Goal: Task Accomplishment & Management: Complete application form

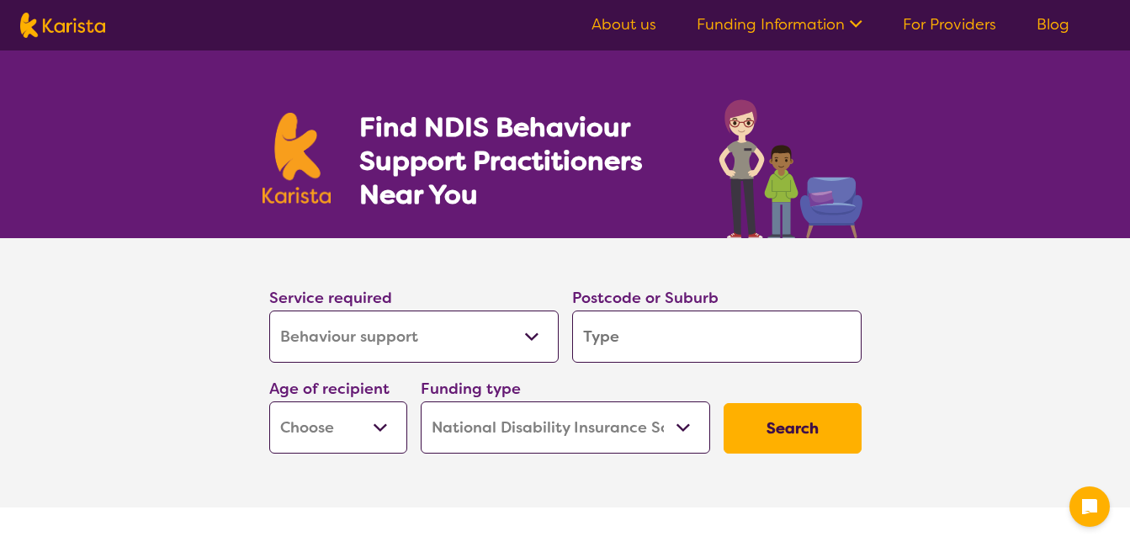
select select "Behaviour support"
select select "NDIS"
select select "Behaviour support"
select select "NDIS"
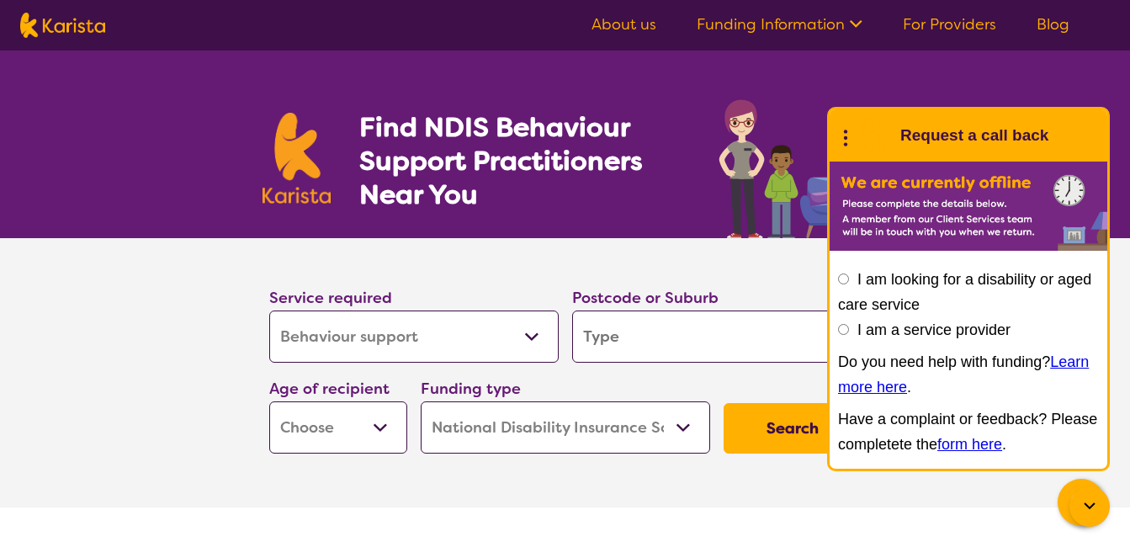
click at [839, 330] on input "I am a service provider" at bounding box center [843, 329] width 11 height 11
radio input "true"
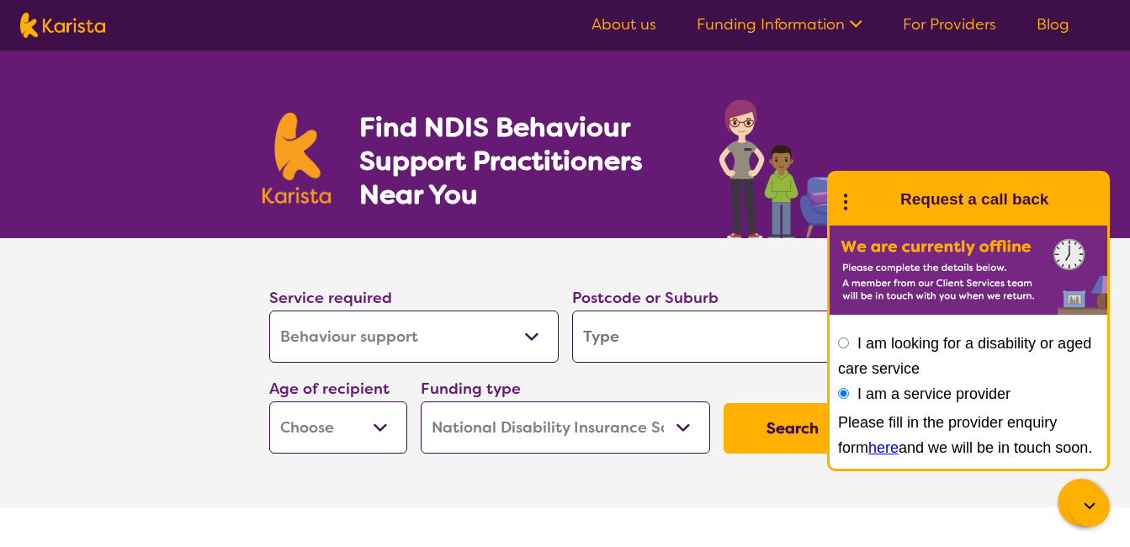
click at [868, 448] on link "here" at bounding box center [883, 447] width 30 height 17
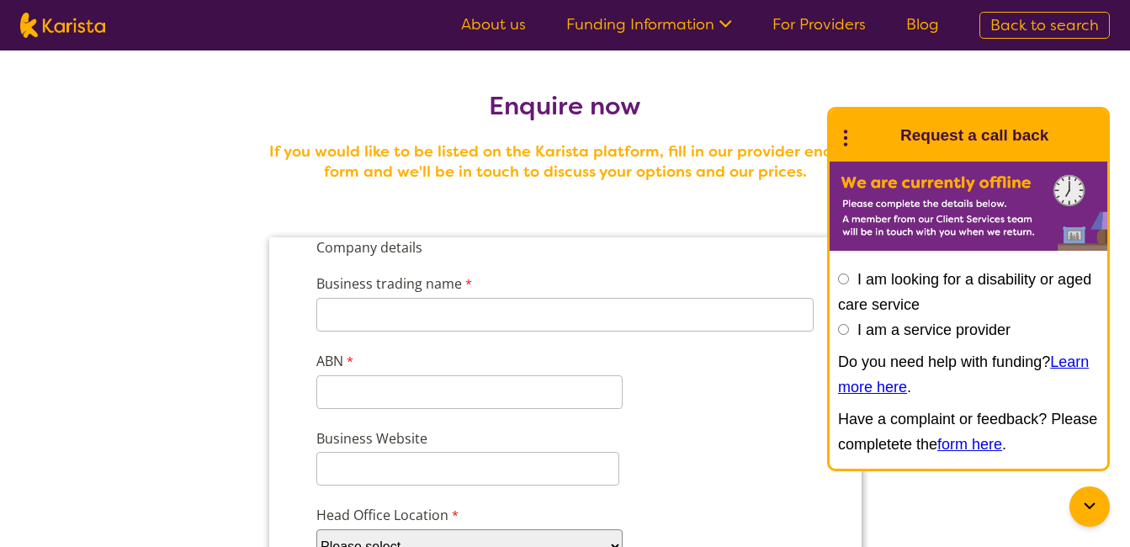
scroll to position [84, 0]
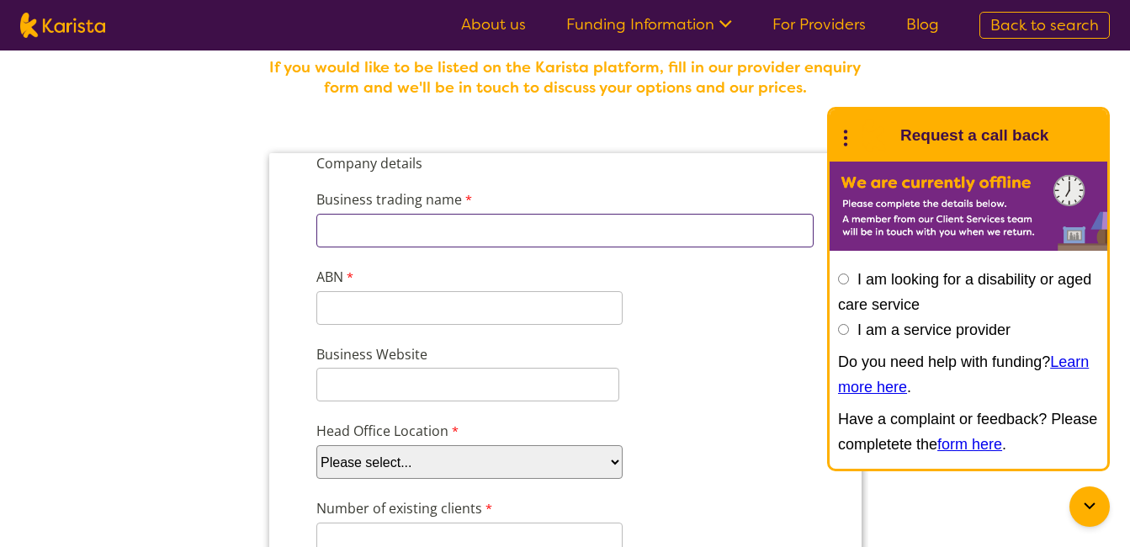
click at [556, 226] on input "Business trading name" at bounding box center [564, 231] width 497 height 34
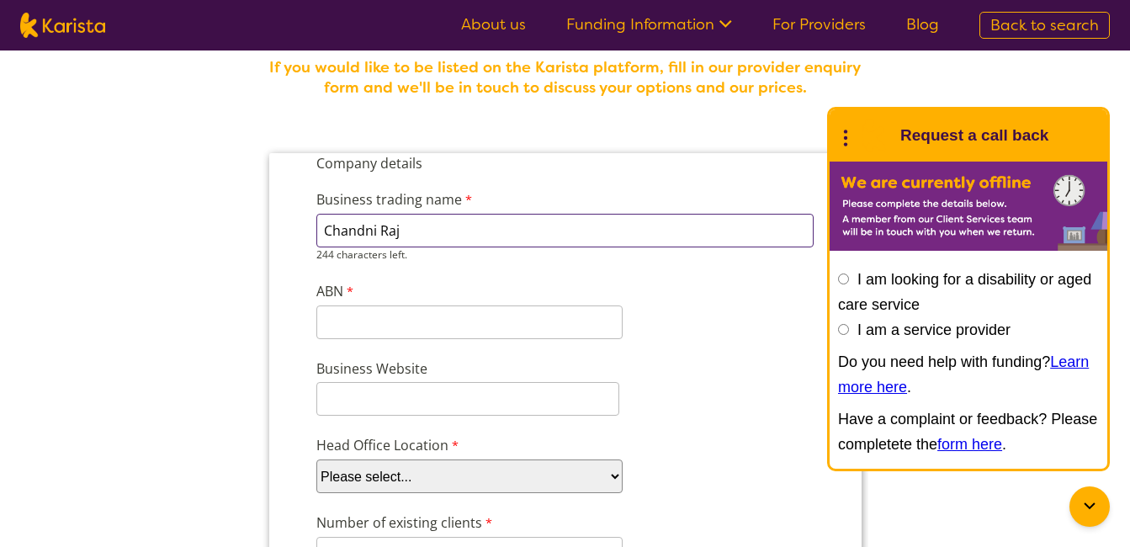
type input "Chandni Raj"
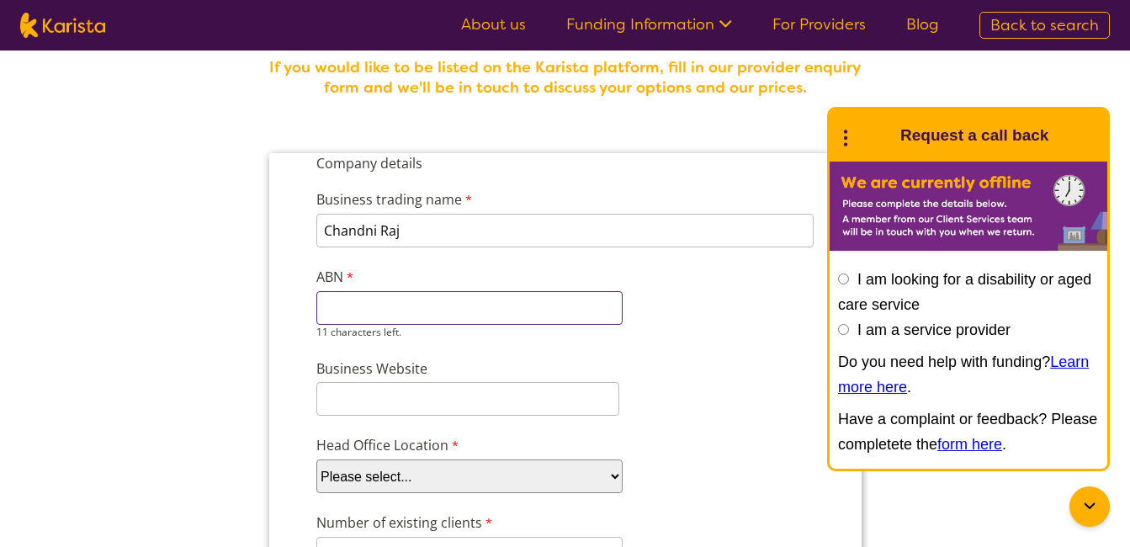
click at [487, 321] on input "ABN" at bounding box center [469, 308] width 306 height 34
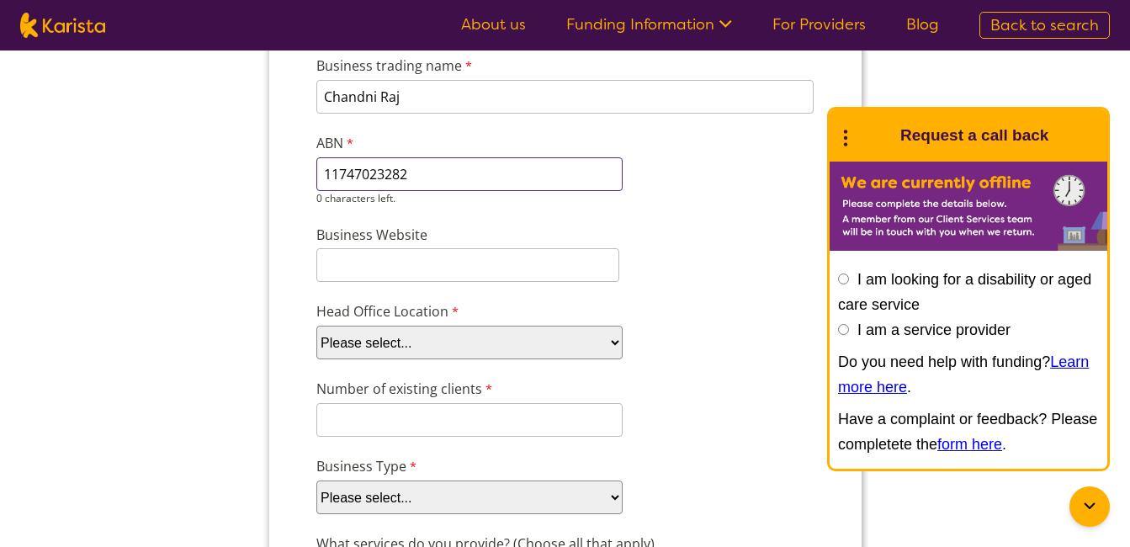
scroll to position [252, 0]
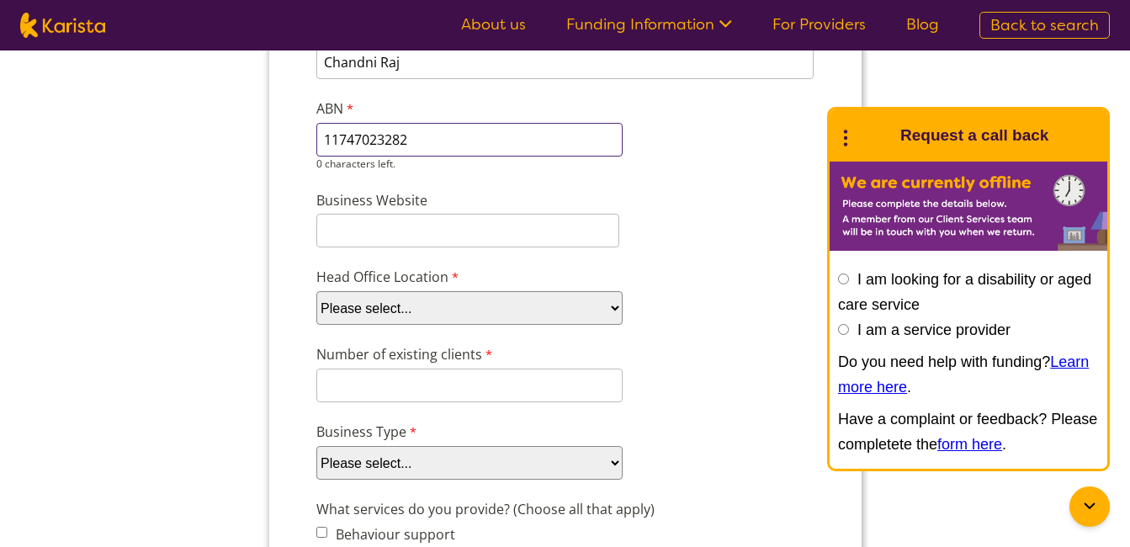
type input "11747023282"
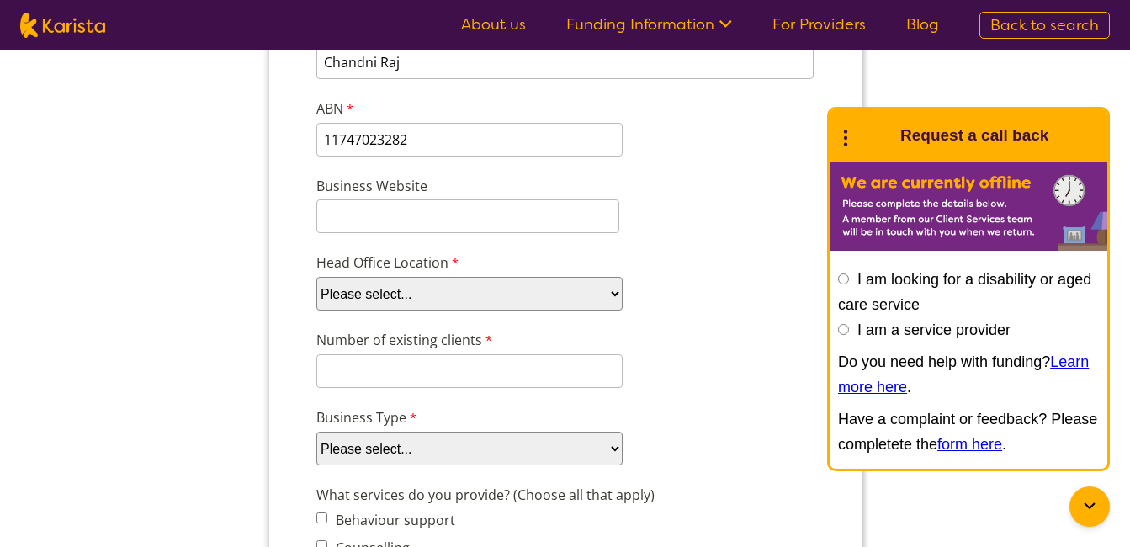
click at [420, 294] on select "Please select... ACT [GEOGRAPHIC_DATA] NT QLD SA TAS [GEOGRAPHIC_DATA] [GEOGRAP…" at bounding box center [469, 294] width 306 height 34
select select "tfa_100"
click at [316, 305] on select "Please select... ACT [GEOGRAPHIC_DATA] NT QLD SA TAS [GEOGRAPHIC_DATA] [GEOGRAP…" at bounding box center [469, 294] width 306 height 34
click at [397, 370] on input "Number of existing clients" at bounding box center [469, 371] width 306 height 34
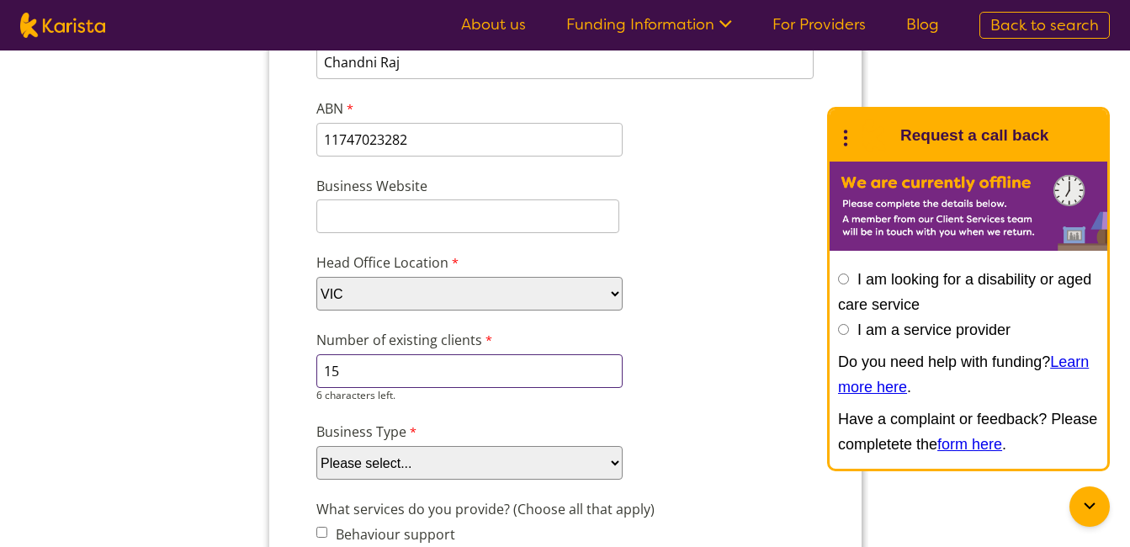
scroll to position [337, 0]
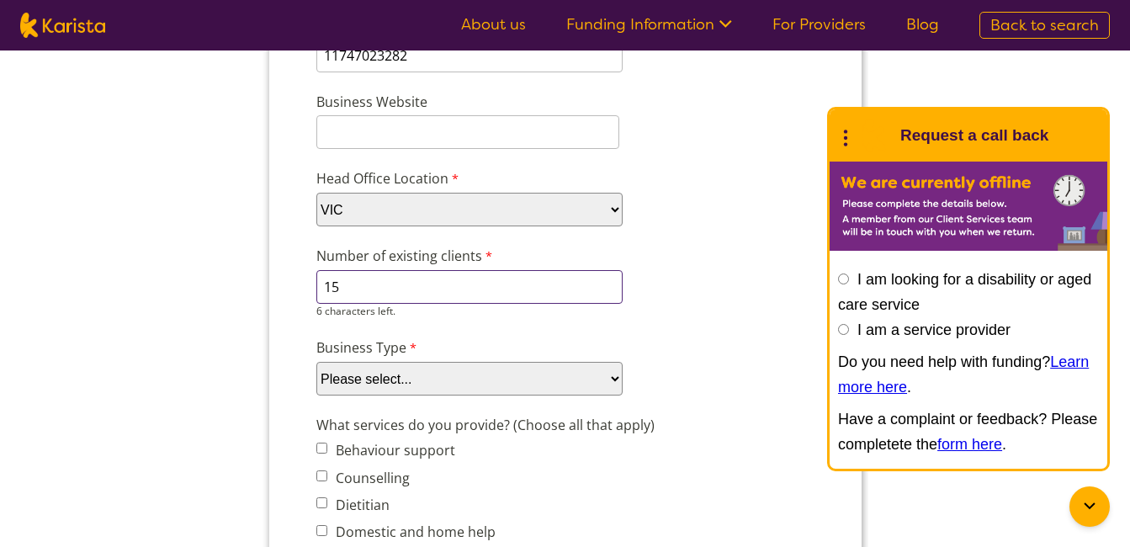
type input "15"
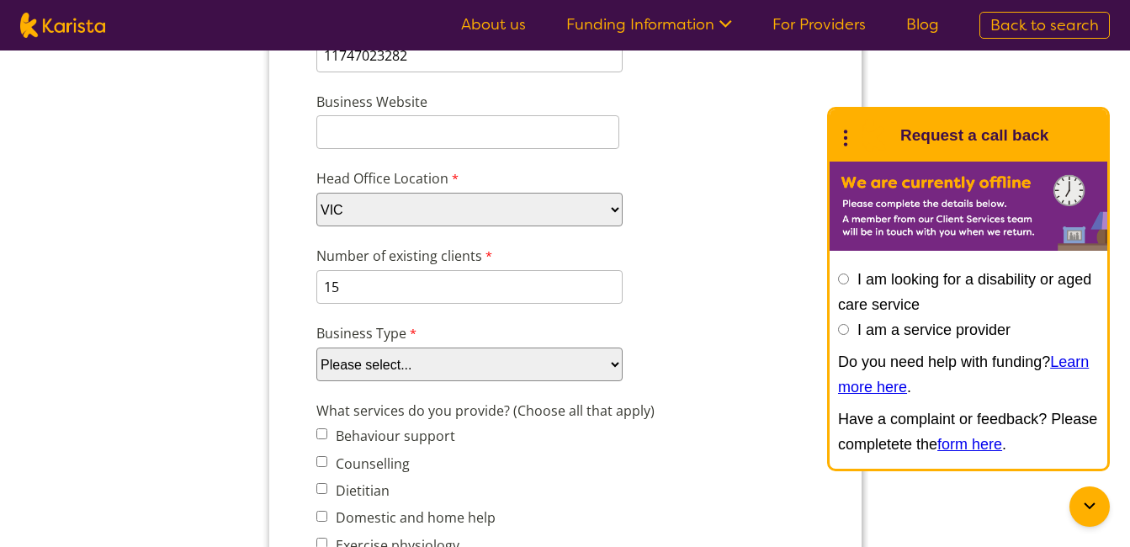
select select "tfa_88"
click at [316, 381] on select "Please select... Company Individual/Sole Trader Other (please specify)" at bounding box center [469, 364] width 306 height 34
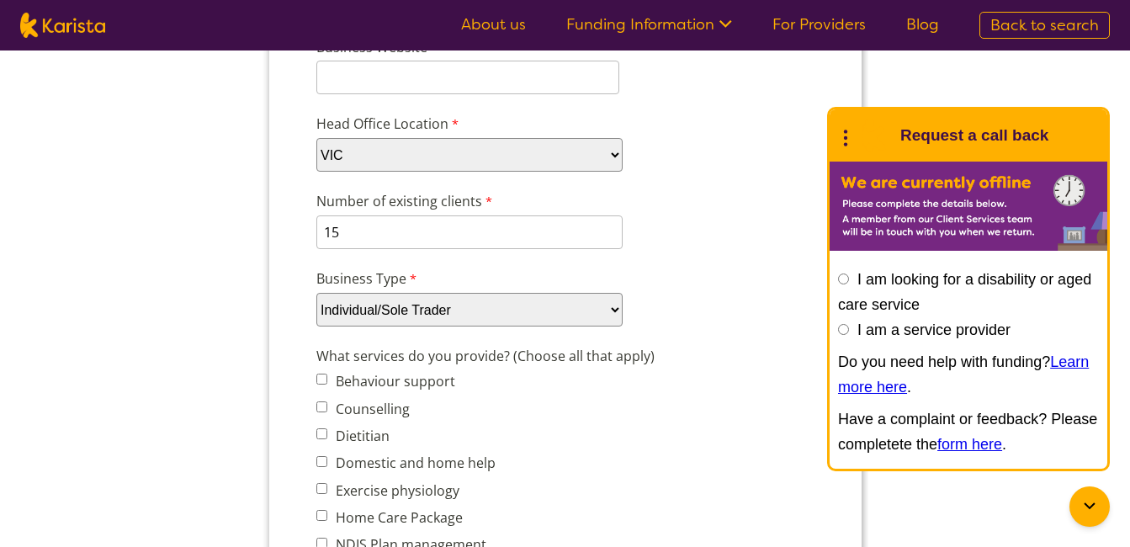
scroll to position [421, 0]
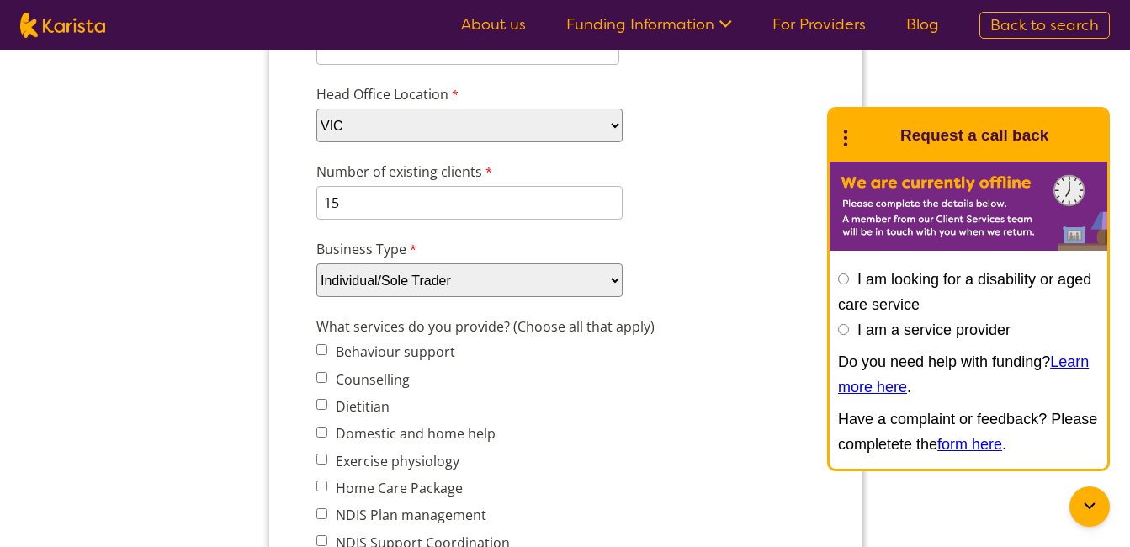
click at [325, 347] on input "Behaviour support" at bounding box center [321, 349] width 11 height 11
checkbox input "true"
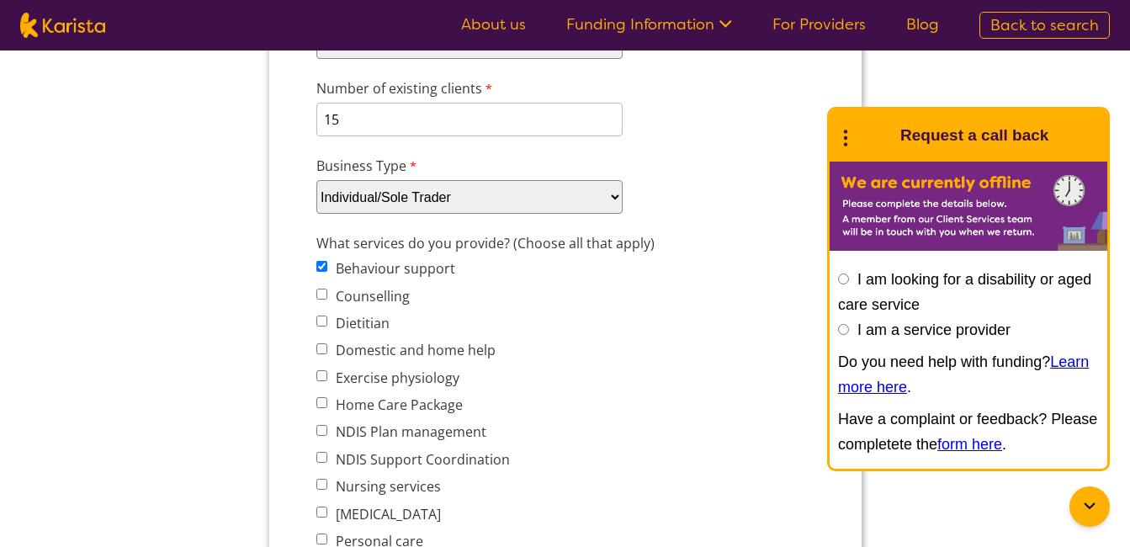
scroll to position [505, 0]
click at [324, 349] on input "Domestic and home help" at bounding box center [321, 347] width 11 height 11
checkbox input "true"
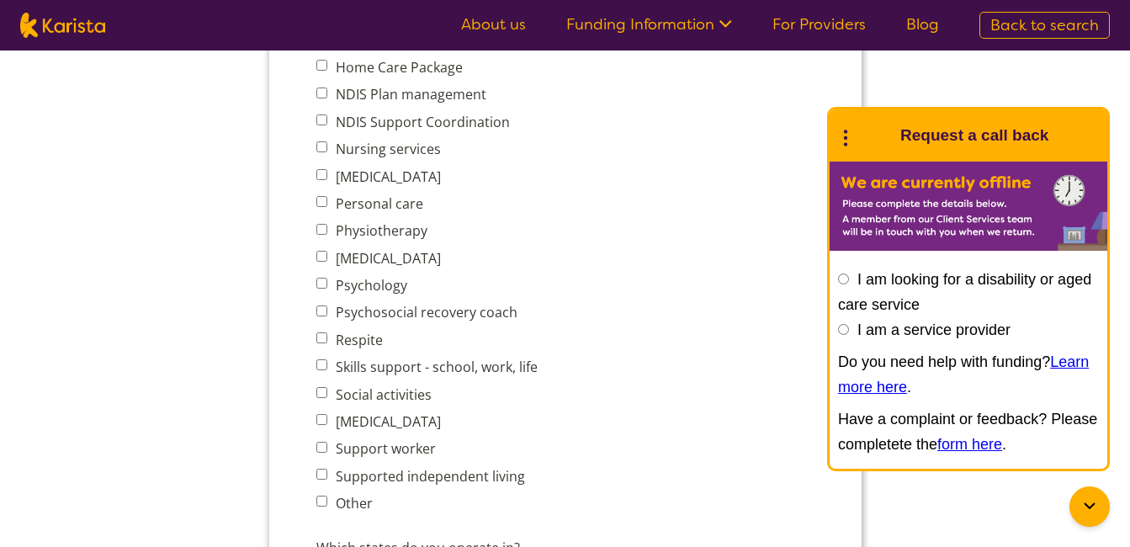
scroll to position [926, 0]
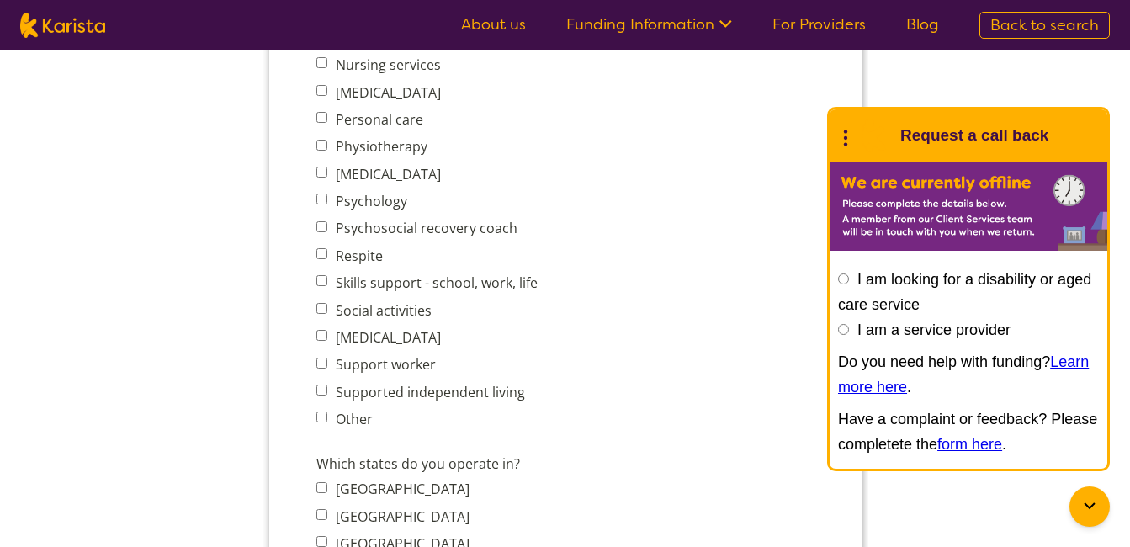
click at [326, 281] on input "Skills support - school, work, life" at bounding box center [321, 280] width 11 height 11
checkbox input "true"
click at [321, 305] on input "Social activities" at bounding box center [321, 308] width 11 height 11
checkbox input "true"
click at [318, 365] on input "Support worker" at bounding box center [321, 363] width 11 height 11
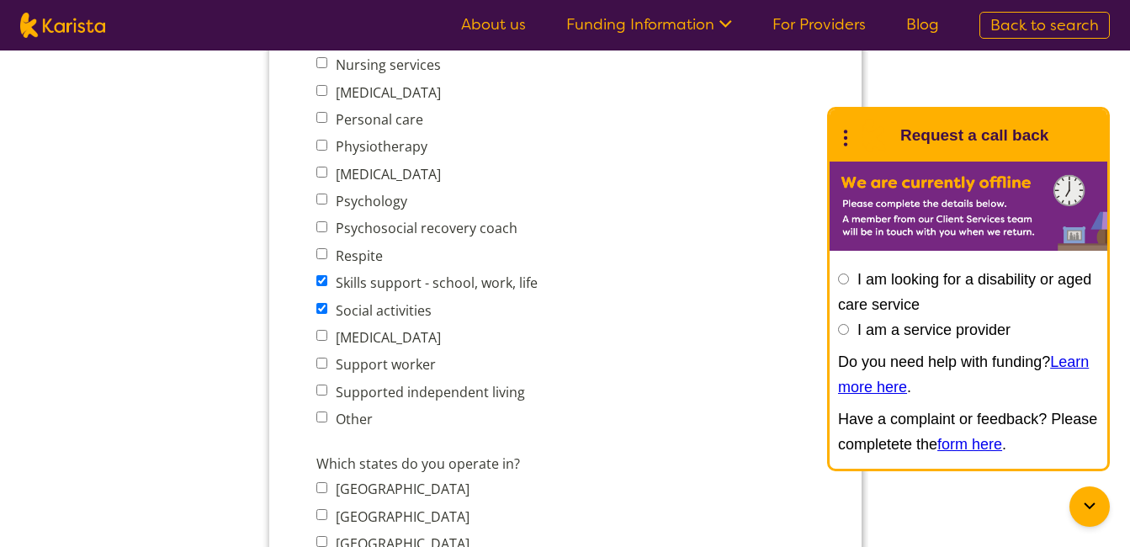
checkbox input "true"
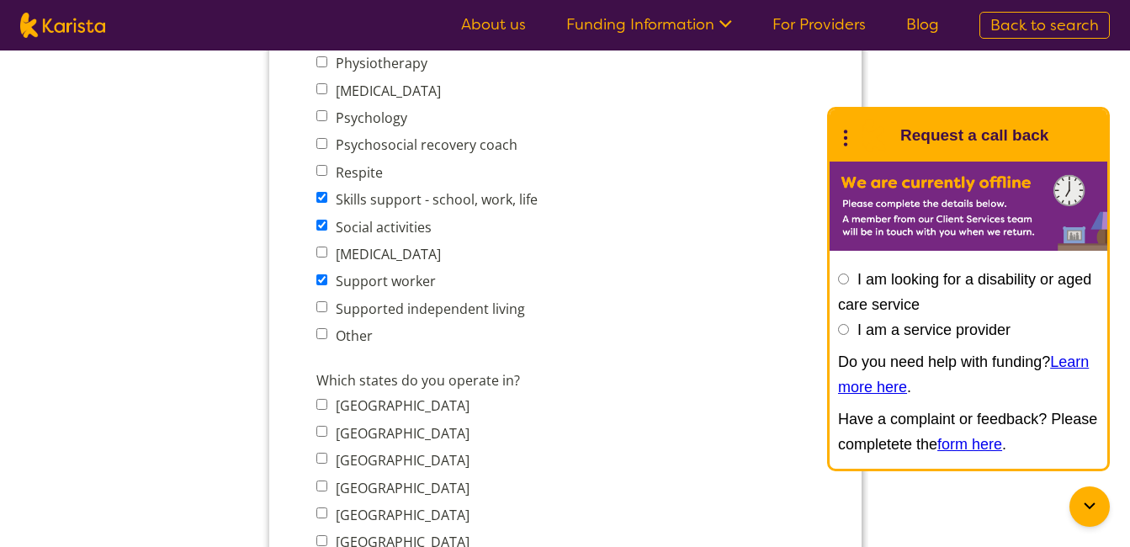
scroll to position [1010, 0]
click at [326, 306] on span "Supported independent living" at bounding box center [431, 308] width 231 height 24
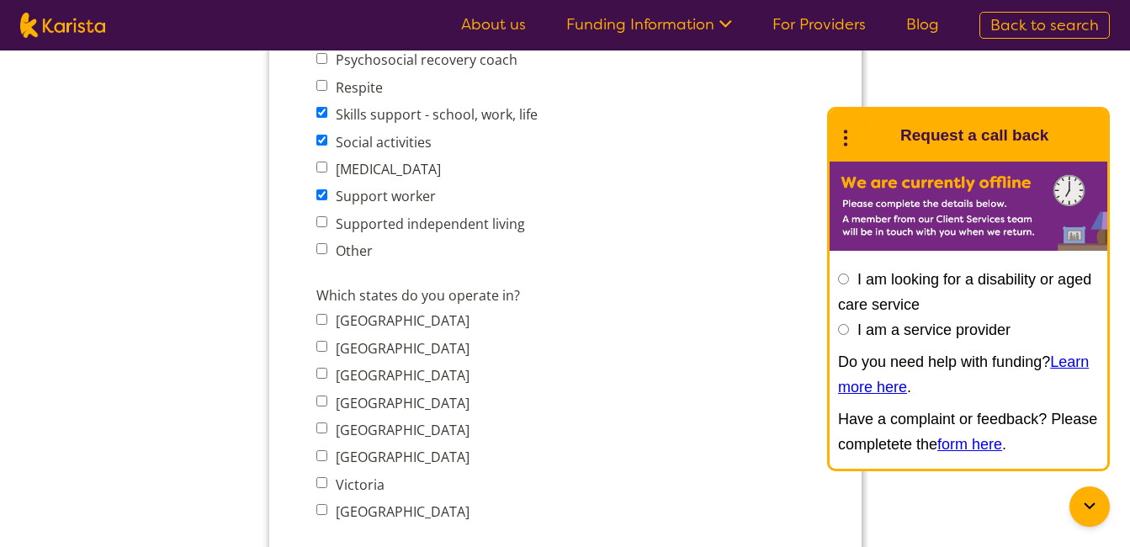
scroll to position [1178, 0]
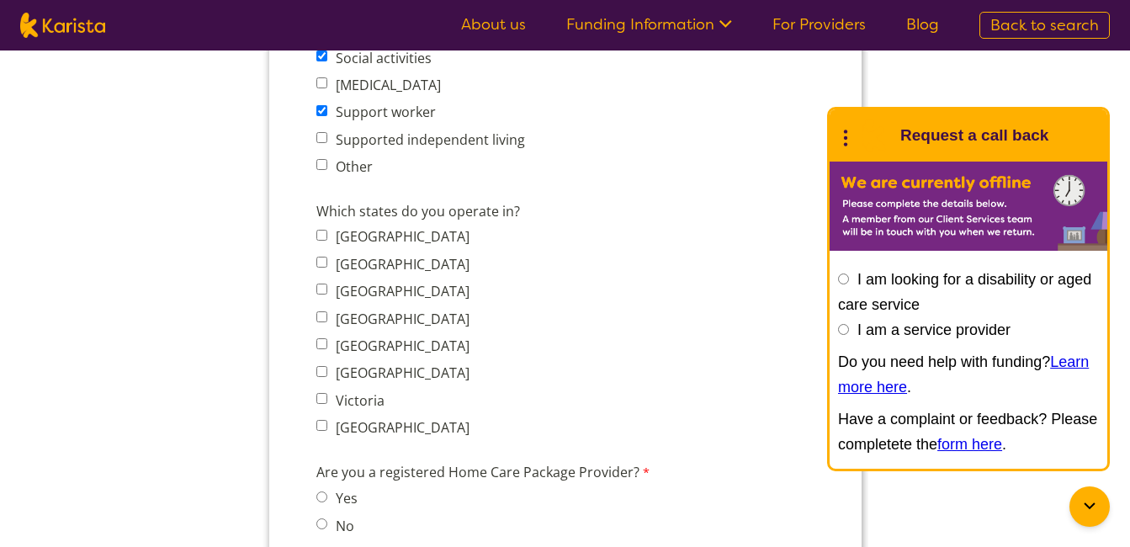
click at [316, 399] on input "Victoria" at bounding box center [321, 398] width 11 height 11
checkbox input "true"
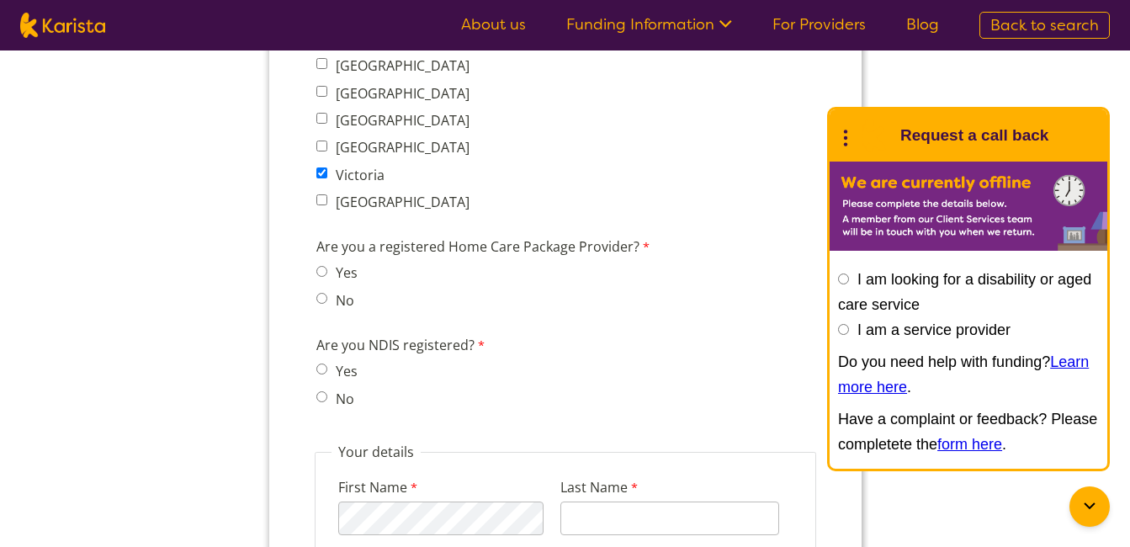
scroll to position [1430, 0]
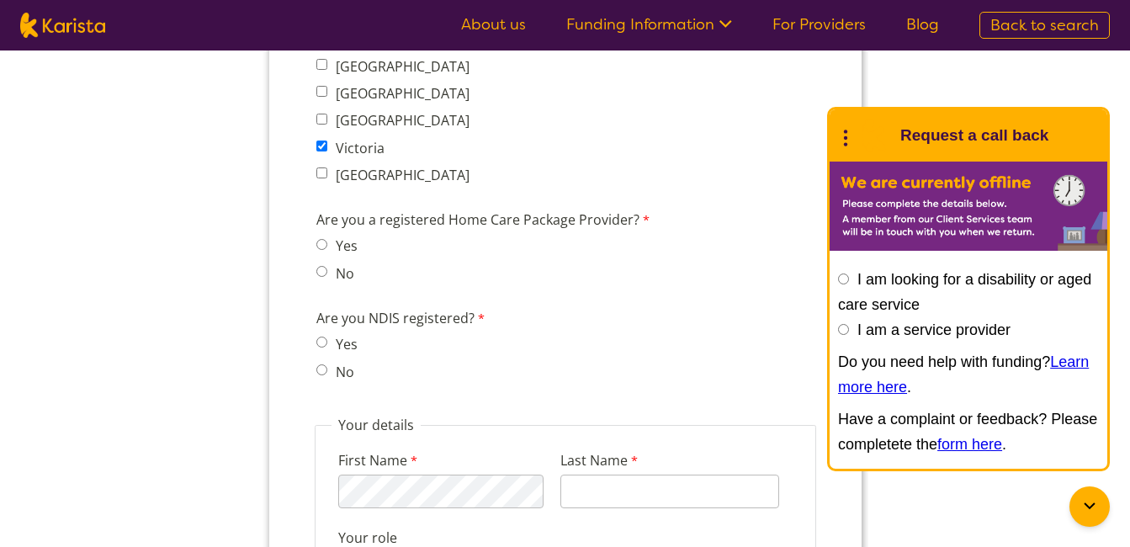
click at [316, 268] on input "No" at bounding box center [321, 271] width 11 height 11
radio input "true"
click at [324, 368] on input "No" at bounding box center [321, 369] width 11 height 11
radio input "true"
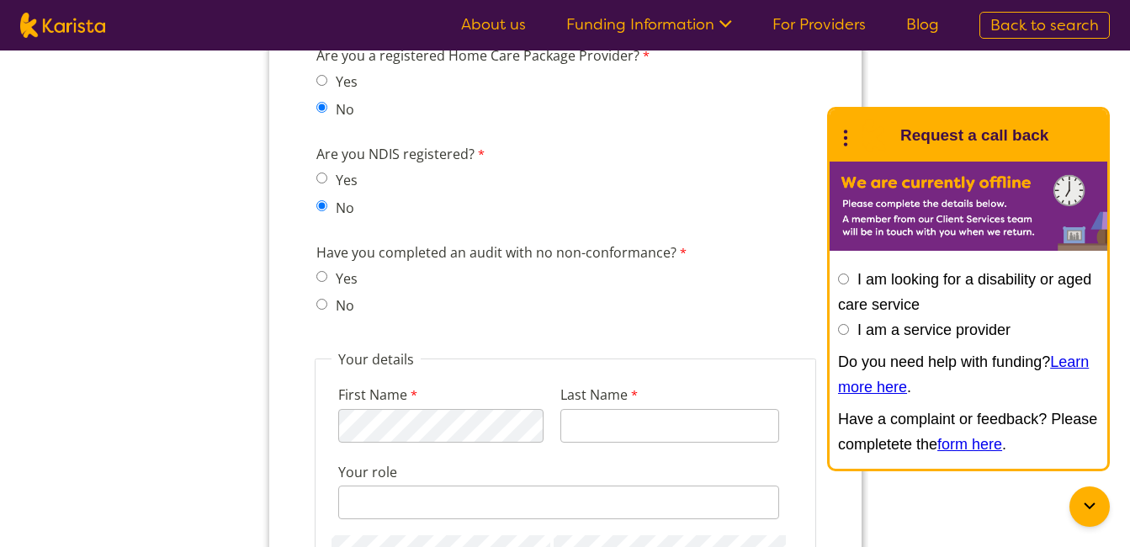
scroll to position [1599, 0]
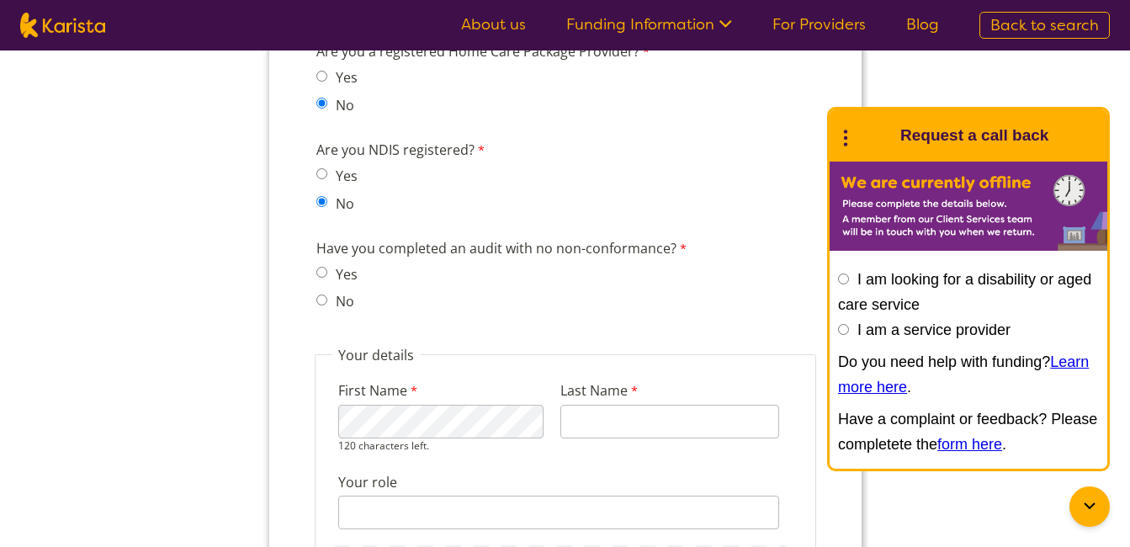
type input "0-1 Year"
type input "[PERSON_NAME]"
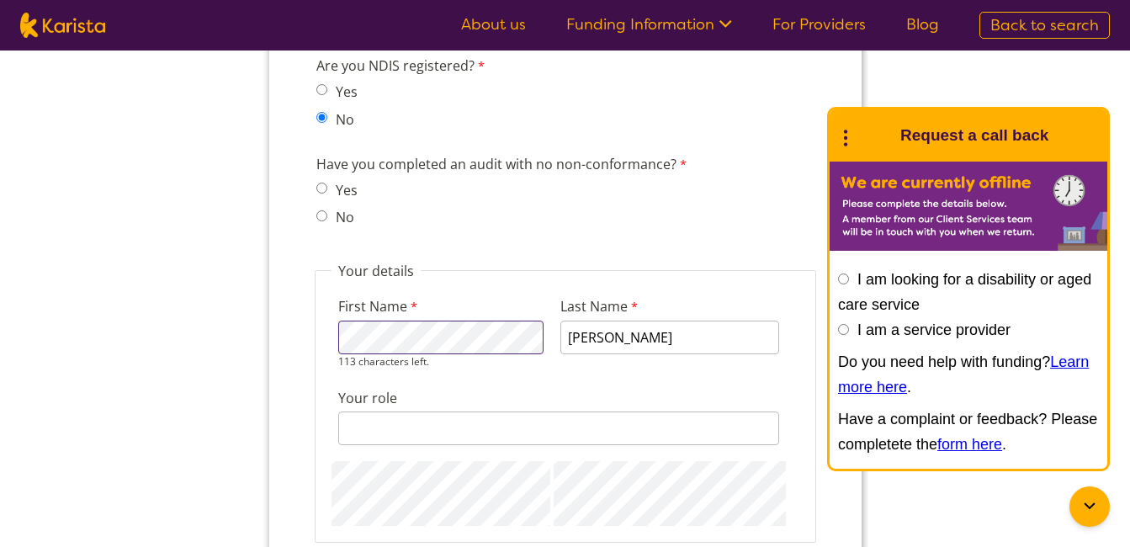
scroll to position [1767, 0]
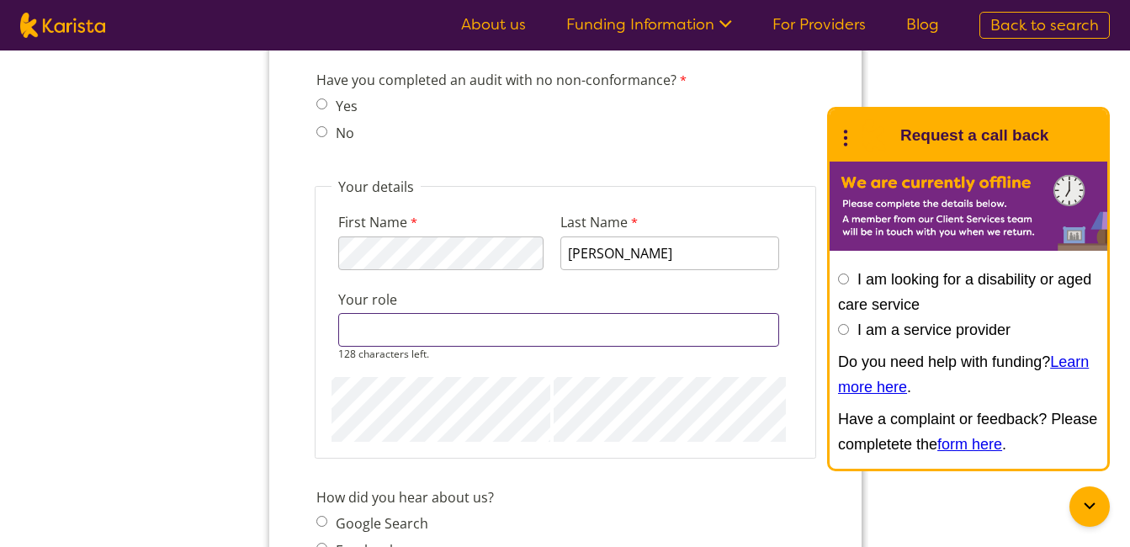
click at [526, 353] on div "128 characters left." at bounding box center [557, 337] width 441 height 48
type input "B"
drag, startPoint x: 440, startPoint y: 332, endPoint x: 346, endPoint y: 337, distance: 94.4
click at [346, 337] on input "NDIS Regitered Behaviour Support Practitioner" at bounding box center [557, 330] width 441 height 34
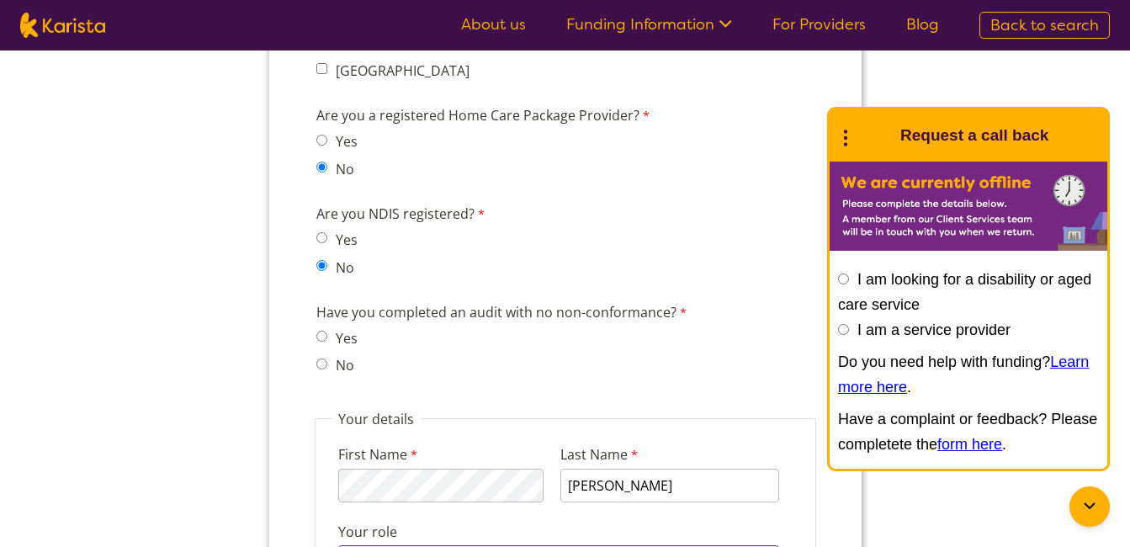
scroll to position [1514, 0]
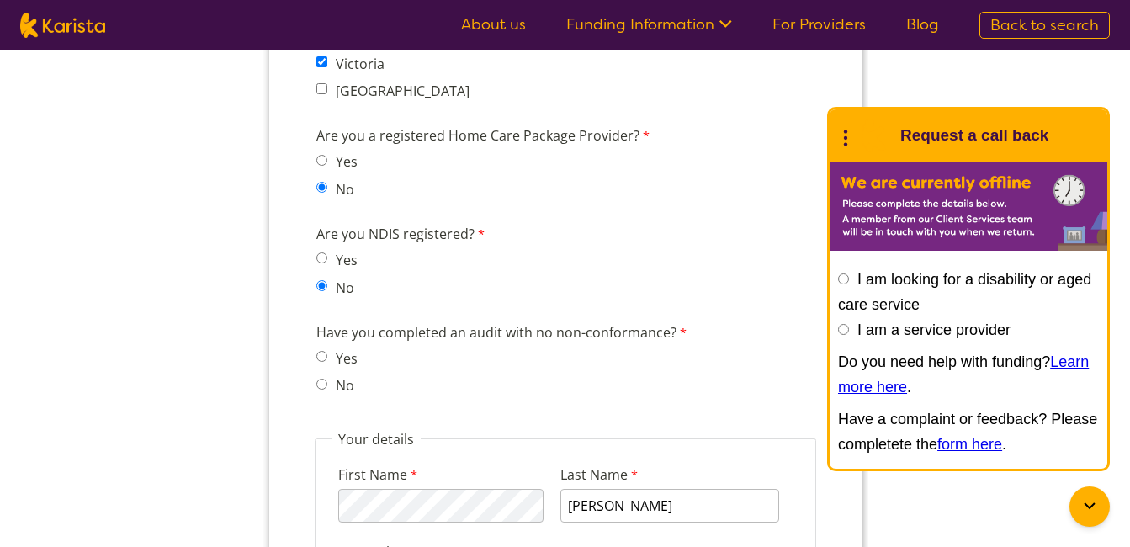
type input "Behaviour Support Practitioner"
click at [323, 257] on input "Yes" at bounding box center [321, 257] width 11 height 11
radio input "true"
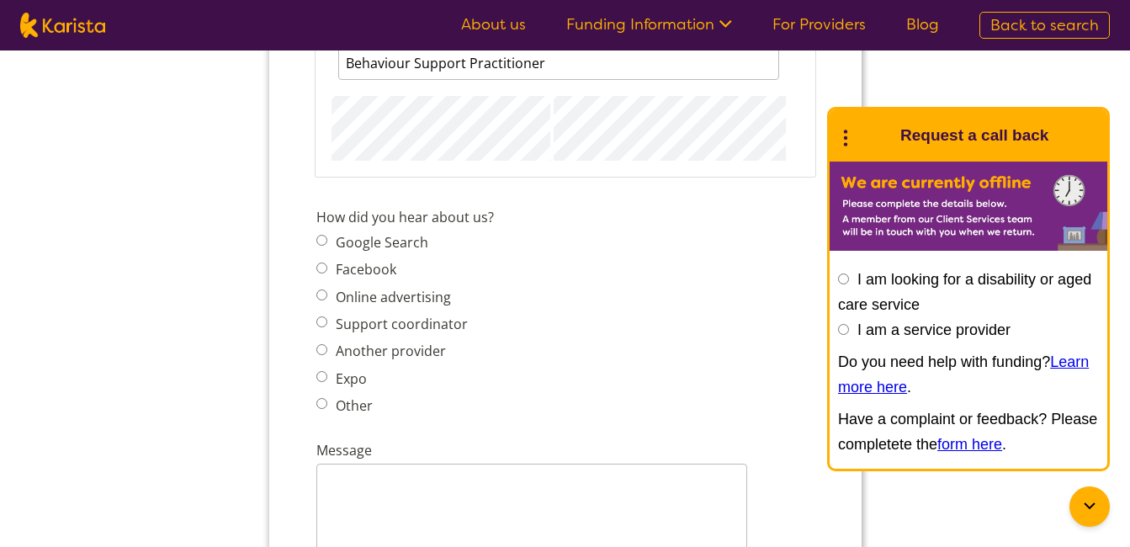
scroll to position [2019, 0]
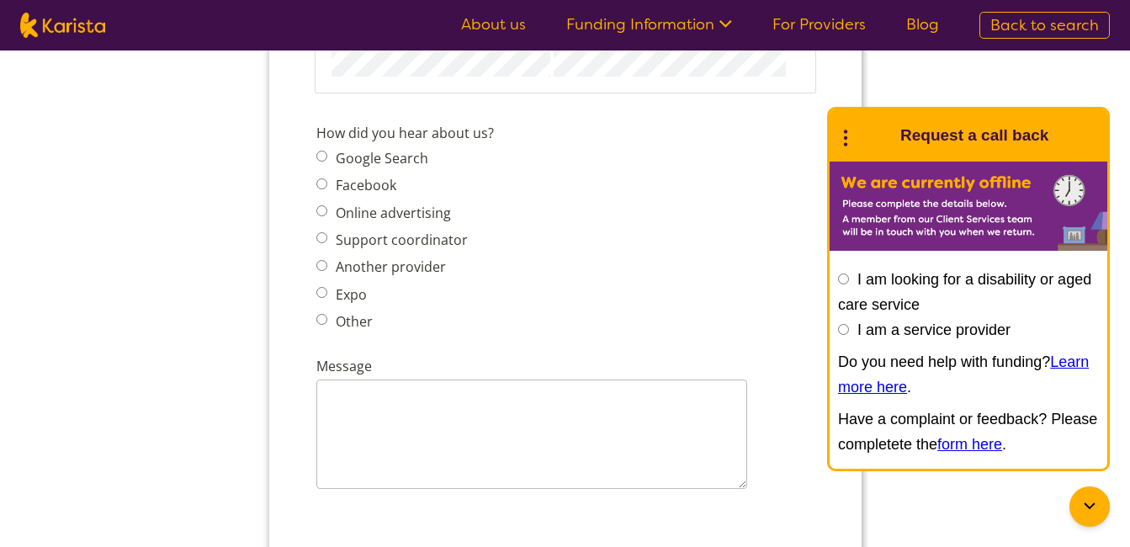
click at [323, 318] on input "Other" at bounding box center [321, 319] width 11 height 11
radio input "true"
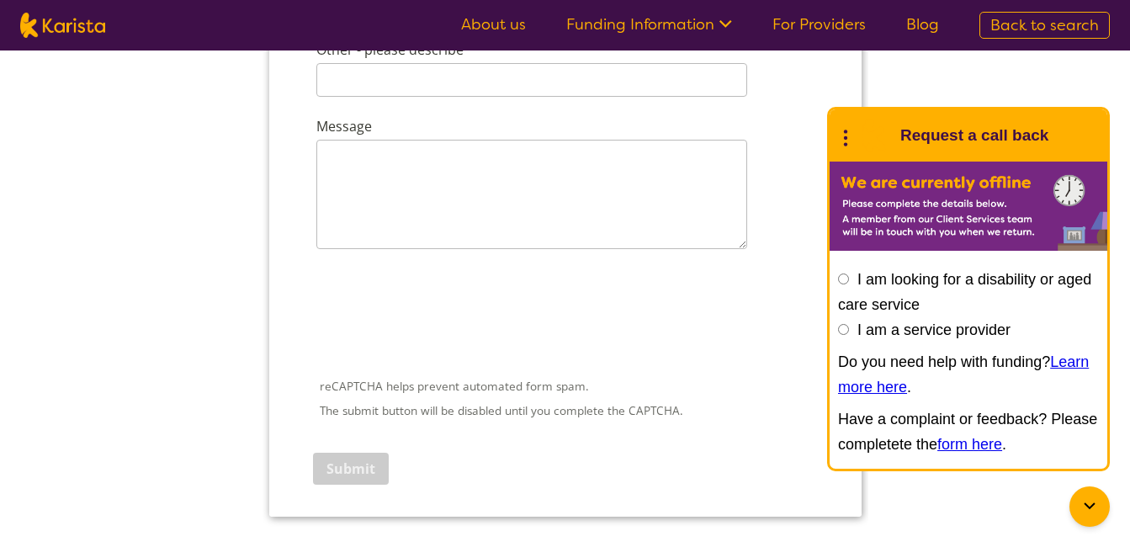
scroll to position [2356, 0]
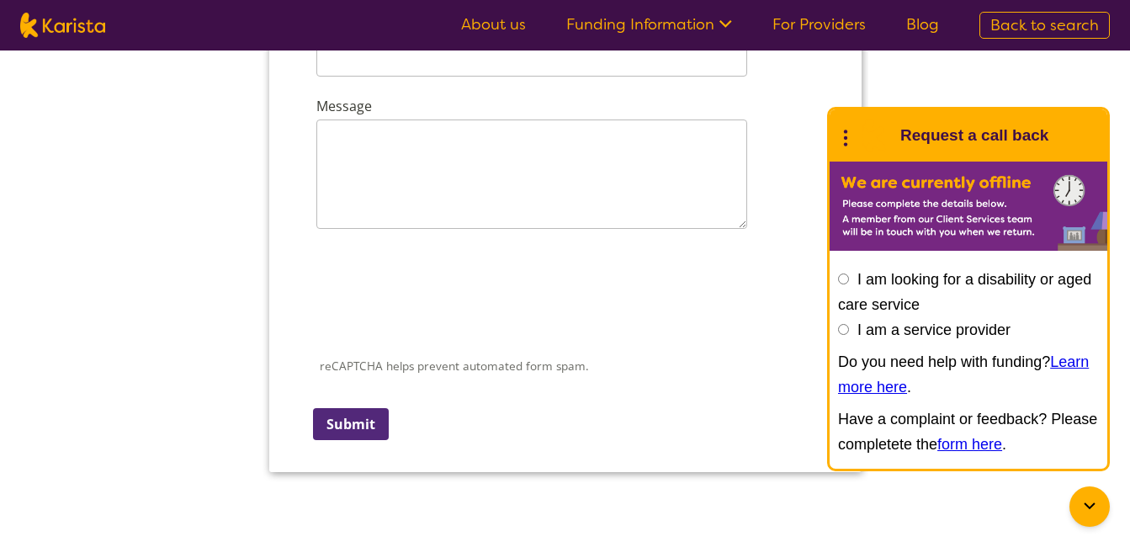
drag, startPoint x: 342, startPoint y: 433, endPoint x: 707, endPoint y: -1837, distance: 2299.2
click at [342, 432] on input "Submit" at bounding box center [350, 424] width 76 height 32
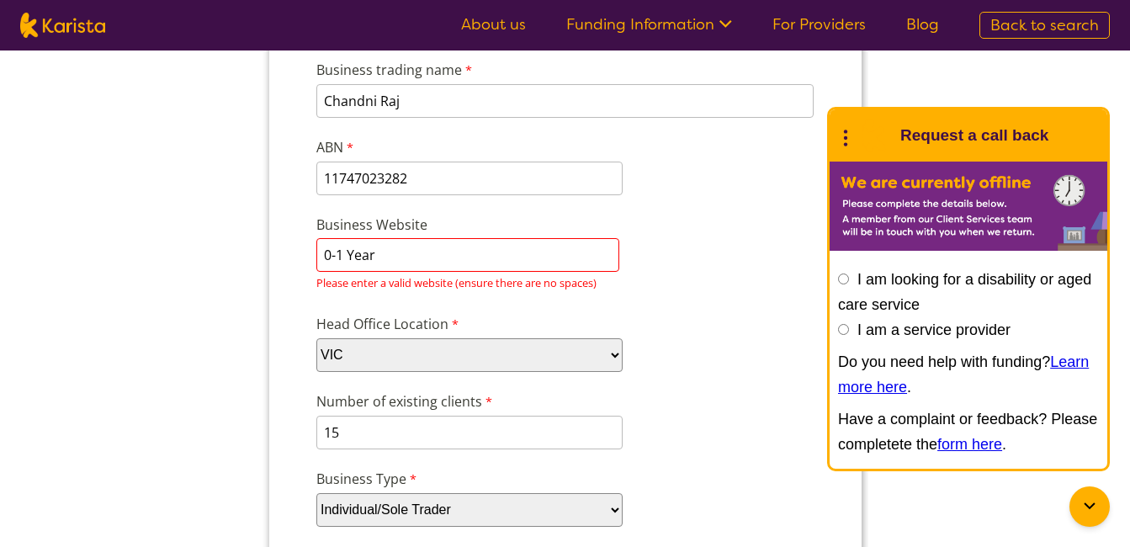
scroll to position [174, 0]
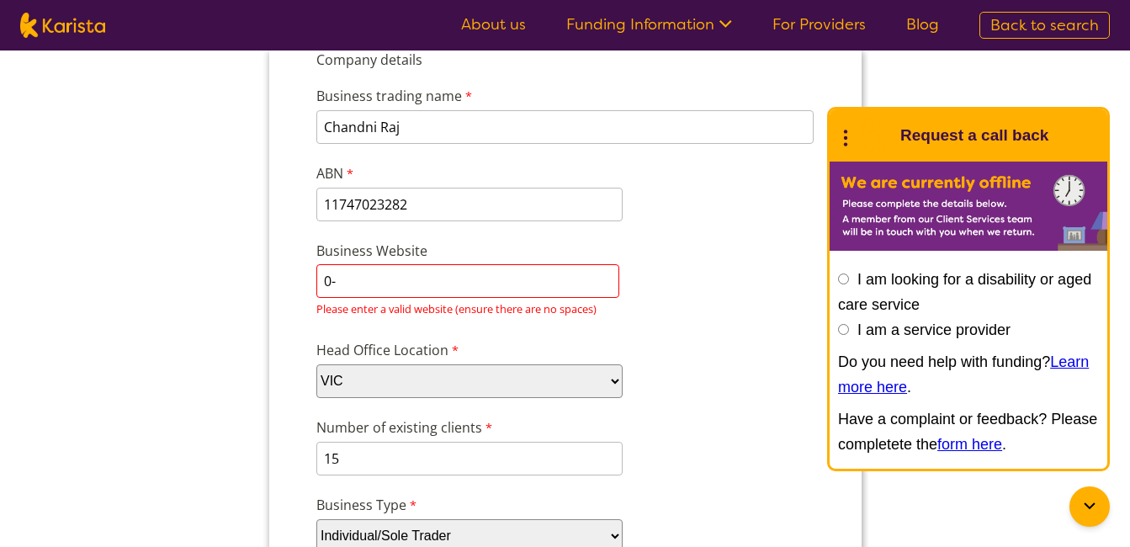
type input "0"
click at [665, 310] on div "Please enter a valid website (ensure there are no spaces)" at bounding box center [565, 309] width 498 height 23
click at [371, 276] on input "N.A" at bounding box center [467, 281] width 303 height 34
click at [697, 321] on div "Business Website NA Please enter a valid website (ensure there are no spaces)" at bounding box center [565, 280] width 512 height 87
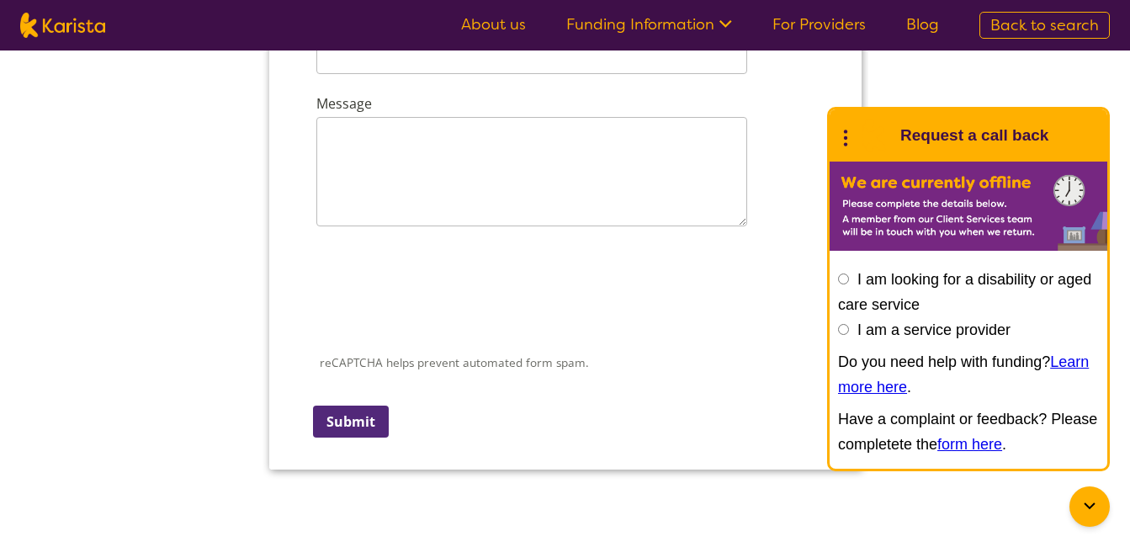
scroll to position [2446, 0]
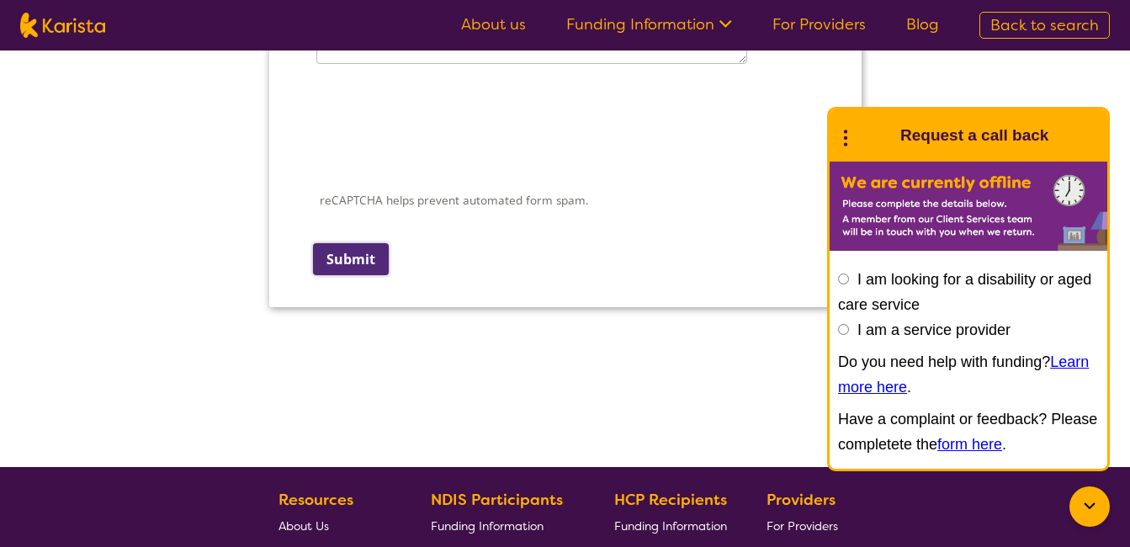
click at [358, 254] on input "Submit" at bounding box center [350, 259] width 76 height 32
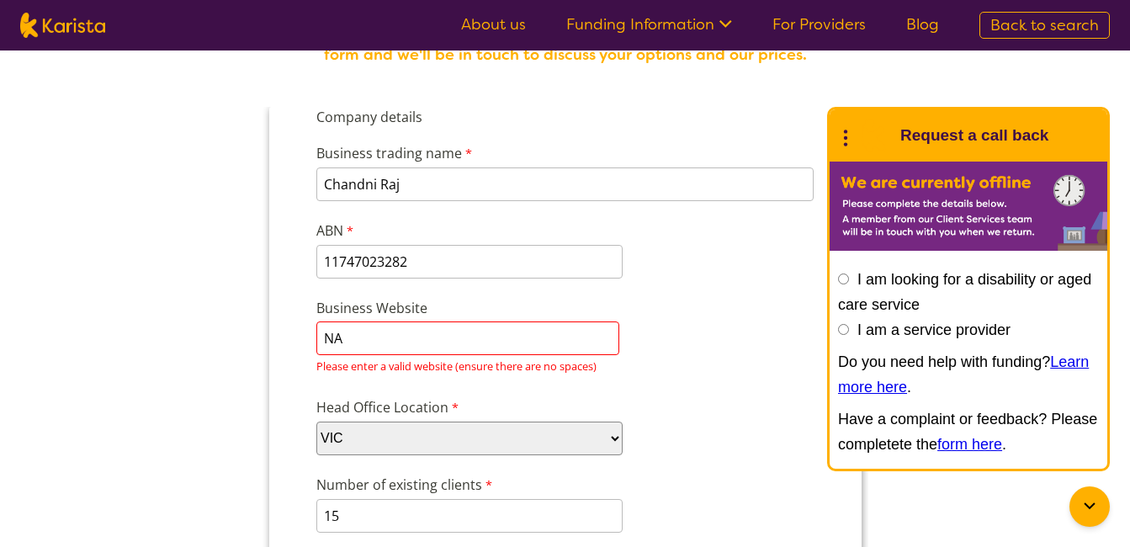
scroll to position [270, 0]
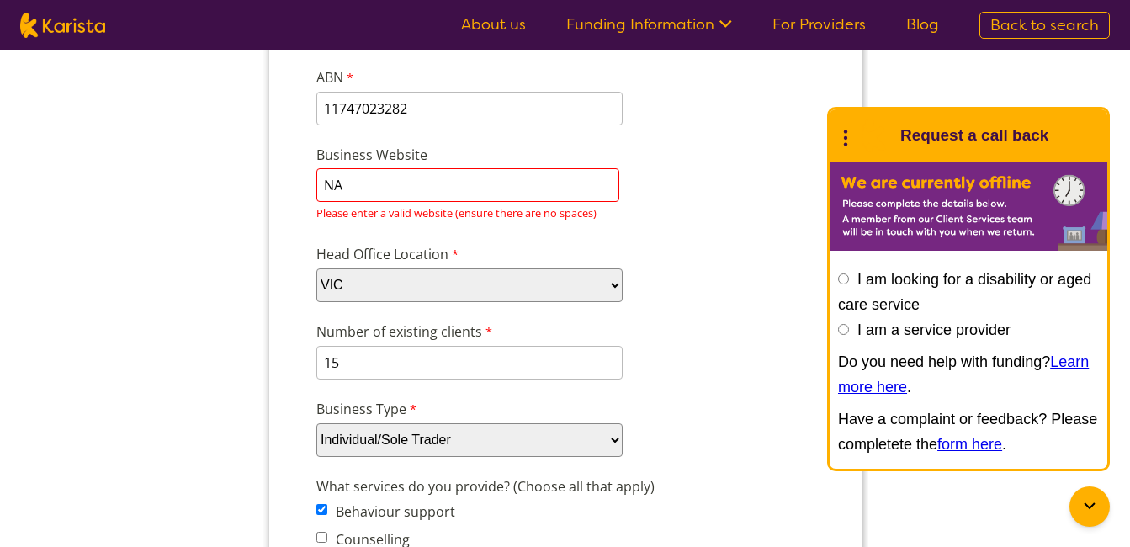
type input "N"
type input "chandni raj"
click at [516, 241] on div "Head Office Location Please select... ACT [GEOGRAPHIC_DATA] NT QLD SA TAS [GEOG…" at bounding box center [565, 273] width 512 height 65
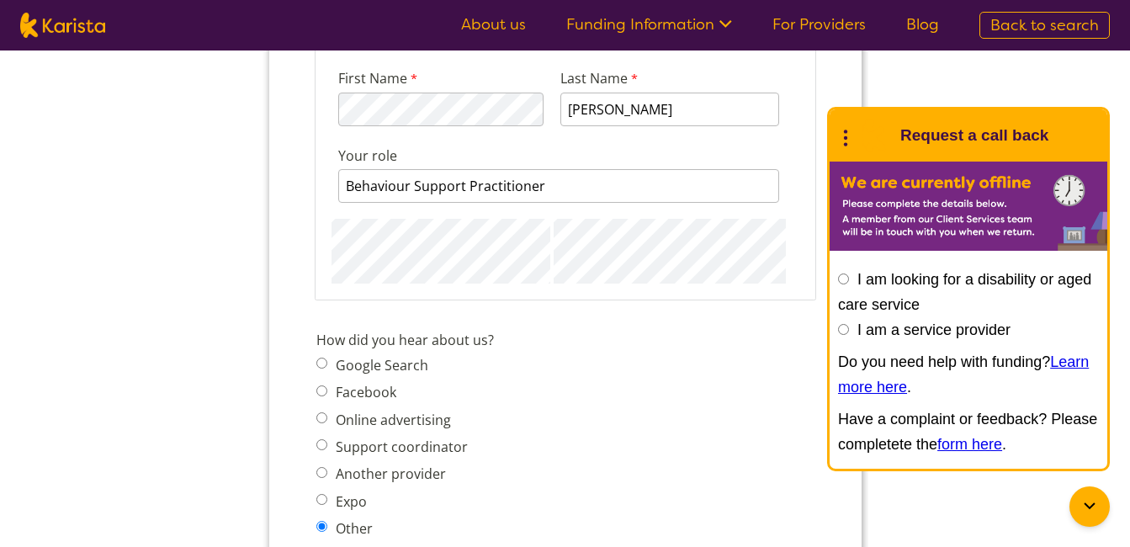
scroll to position [1734, 0]
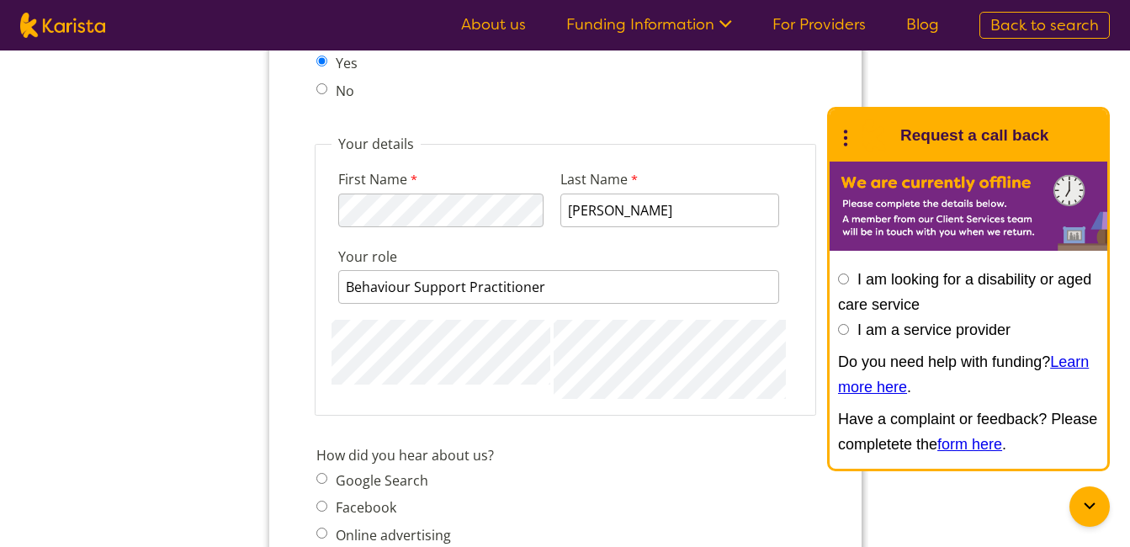
click at [549, 368] on div "First Name 113 characters left. Last Name [PERSON_NAME] Your role Behaviour Sup…" at bounding box center [565, 276] width 468 height 246
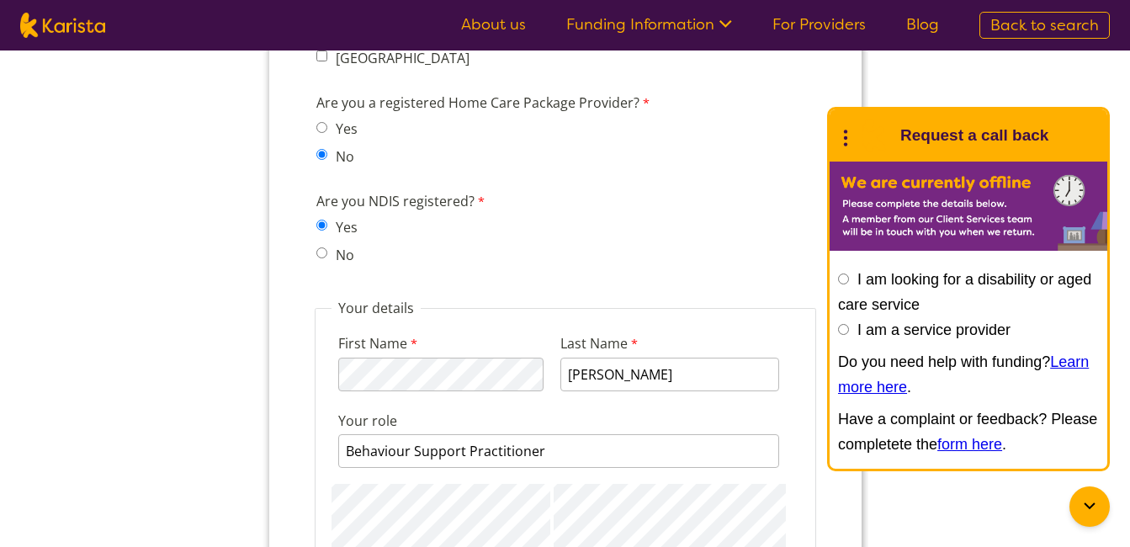
scroll to position [1566, 0]
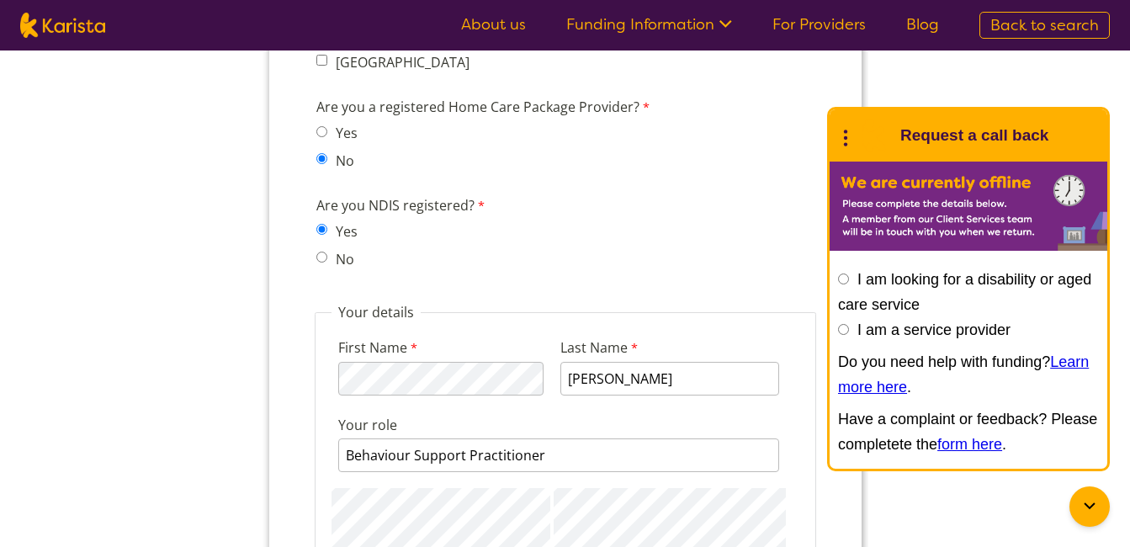
click at [320, 256] on input "No" at bounding box center [321, 257] width 11 height 11
radio input "true"
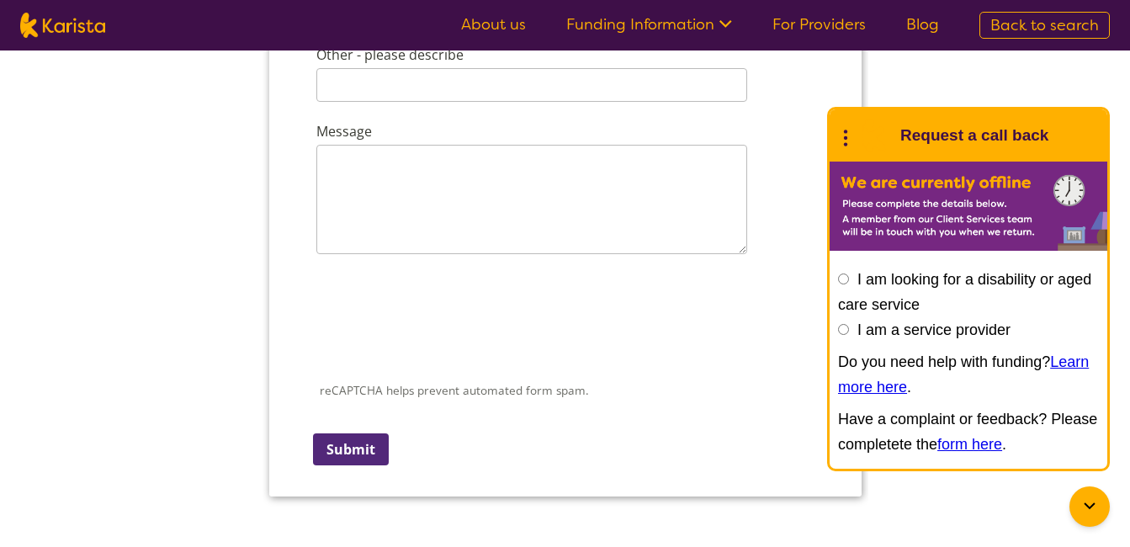
scroll to position [2491, 0]
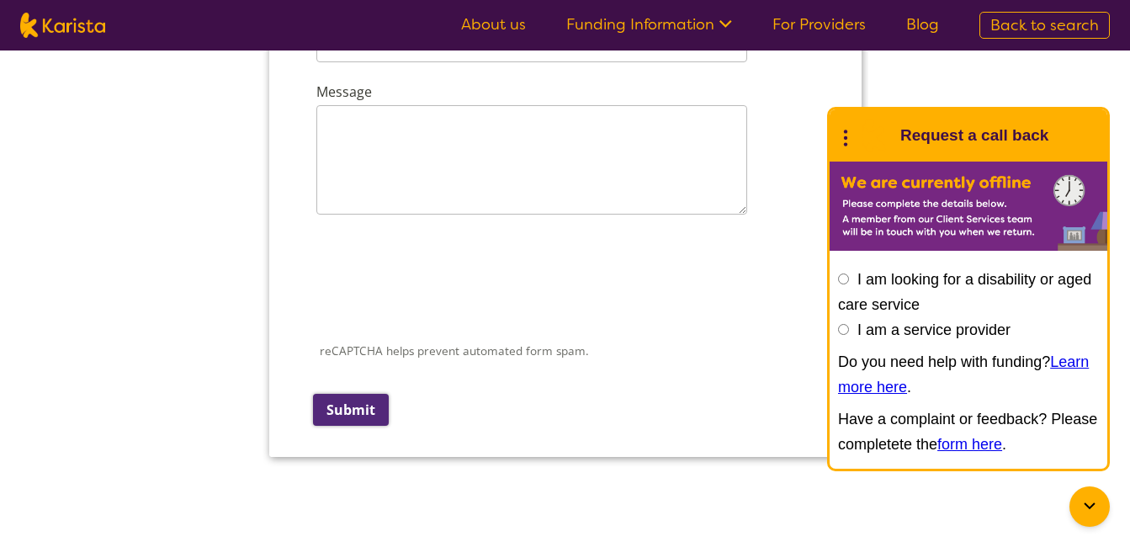
click at [361, 406] on input "Submit" at bounding box center [350, 410] width 76 height 32
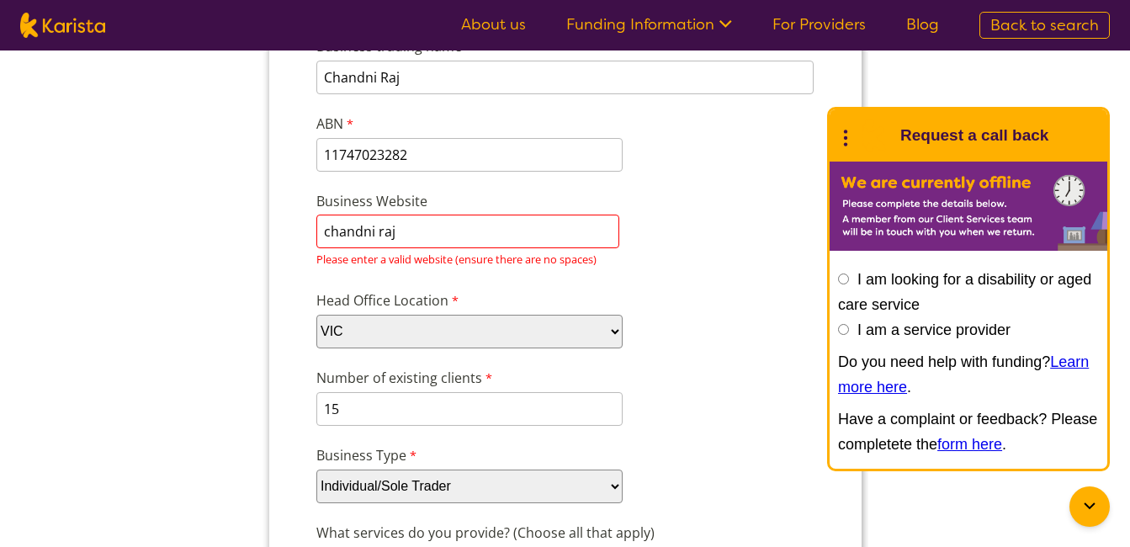
scroll to position [176, 0]
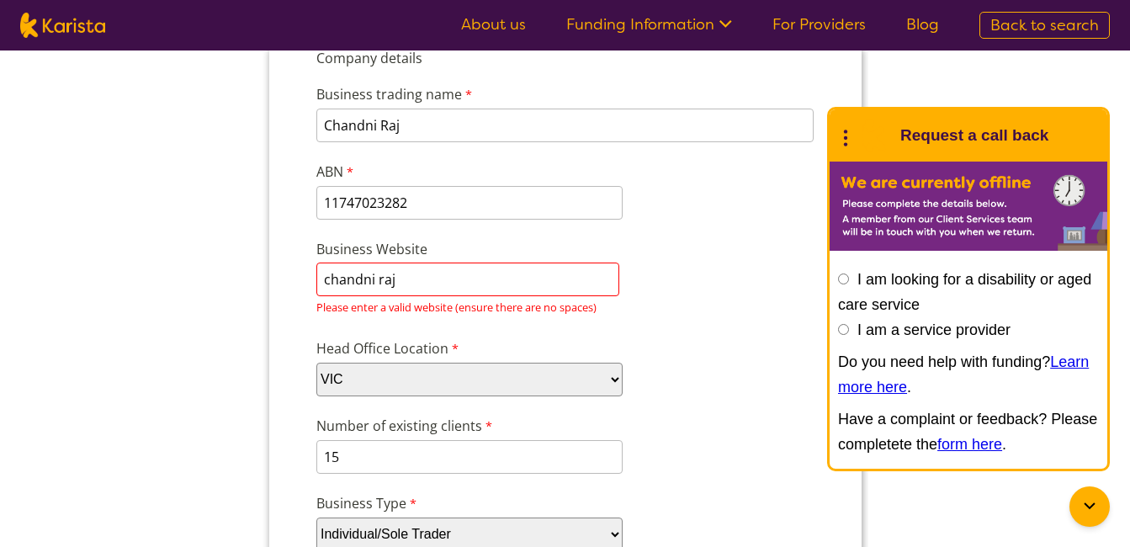
drag, startPoint x: 390, startPoint y: 275, endPoint x: 264, endPoint y: 296, distance: 127.1
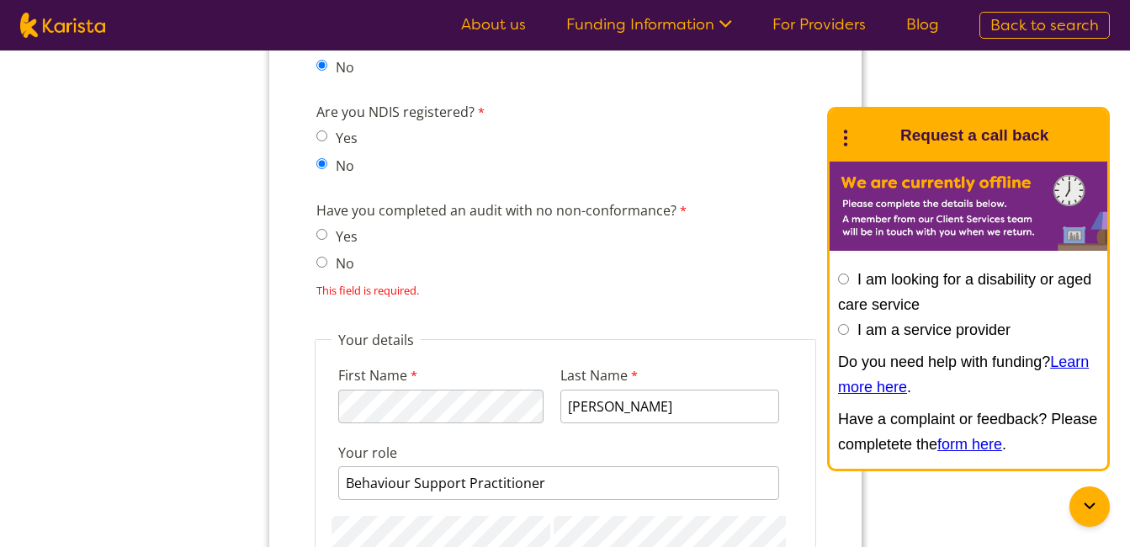
scroll to position [1683, 0]
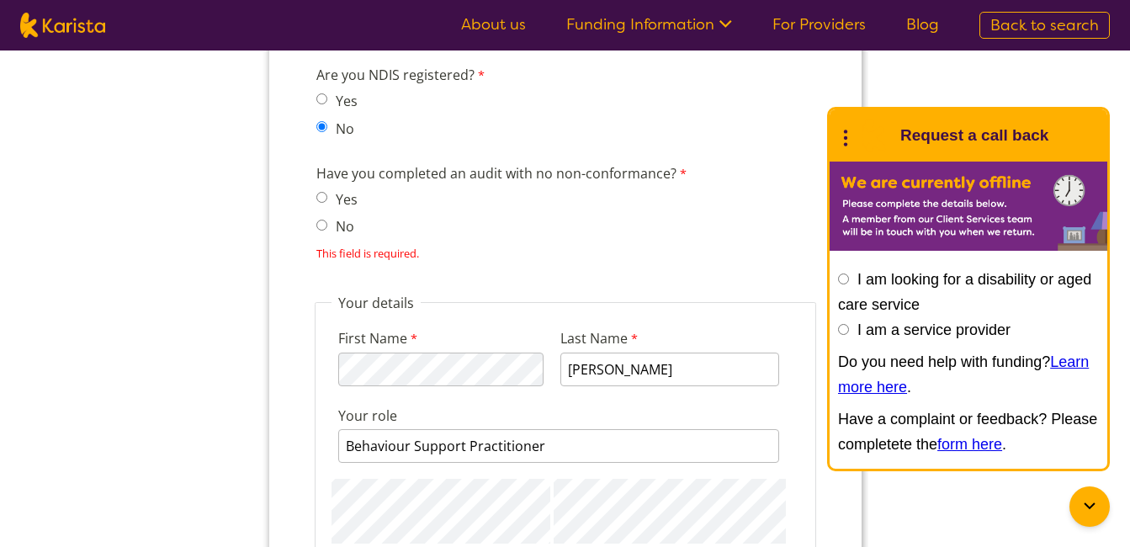
click at [322, 223] on input "No" at bounding box center [321, 225] width 11 height 11
radio input "true"
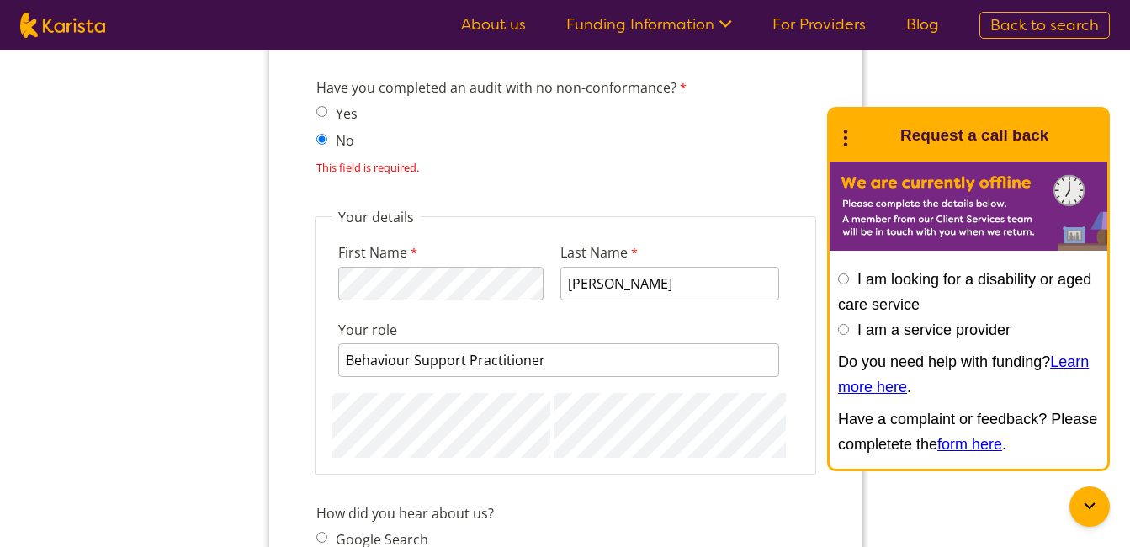
scroll to position [1767, 0]
click at [324, 109] on input "Yes" at bounding box center [321, 113] width 11 height 11
radio input "true"
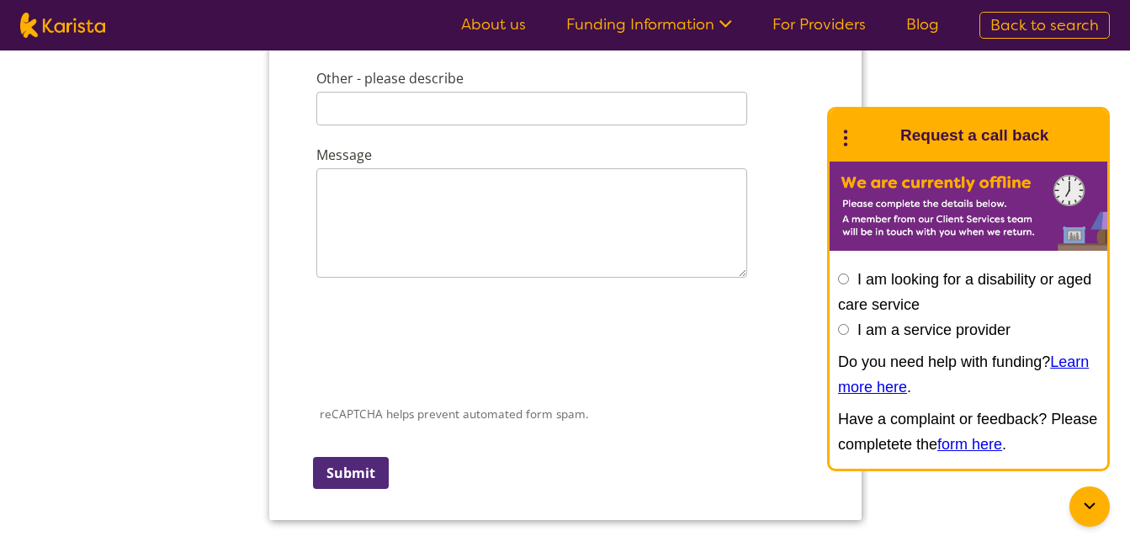
scroll to position [2440, 0]
click at [362, 460] on input "Submit" at bounding box center [350, 470] width 76 height 32
